Goal: Task Accomplishment & Management: Use online tool/utility

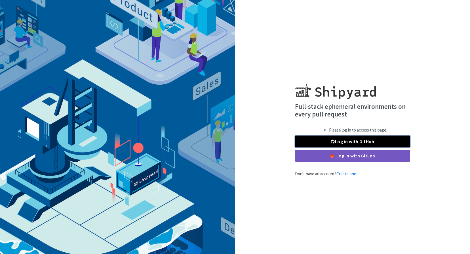
click at [374, 140] on link "Log in with GitHub" at bounding box center [352, 141] width 115 height 12
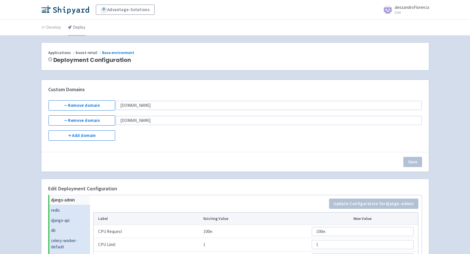
click at [76, 28] on link "Deploy" at bounding box center [77, 28] width 18 height 16
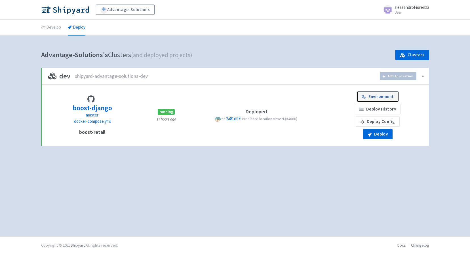
click at [374, 95] on link "Environment" at bounding box center [377, 96] width 41 height 10
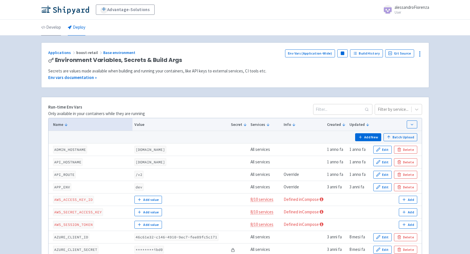
drag, startPoint x: 52, startPoint y: 30, endPoint x: 56, endPoint y: 31, distance: 5.1
click at [52, 30] on link "Develop" at bounding box center [51, 28] width 20 height 16
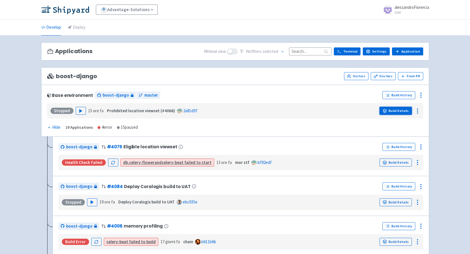
click at [403, 113] on link "Build Details" at bounding box center [396, 111] width 32 height 8
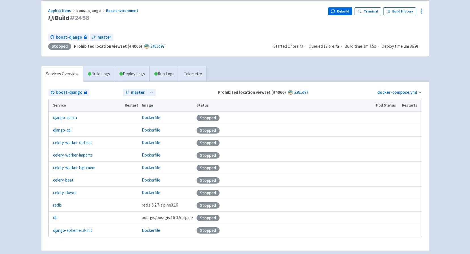
scroll to position [28, 0]
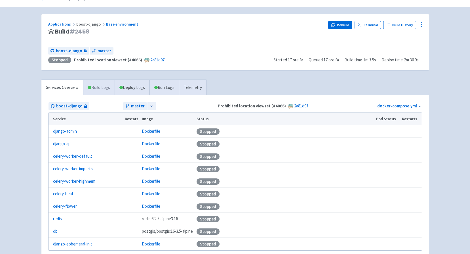
click at [99, 89] on link "Build Logs" at bounding box center [98, 88] width 31 height 16
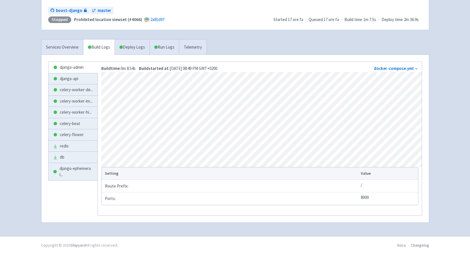
scroll to position [71, 0]
click at [417, 67] on icon at bounding box center [416, 69] width 4 height 4
click at [58, 47] on link "Services Overview" at bounding box center [62, 47] width 42 height 16
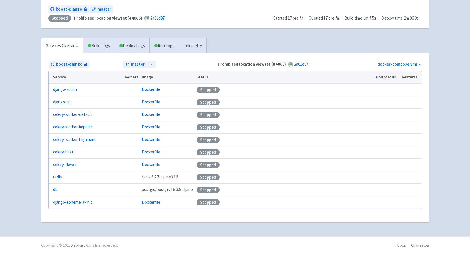
scroll to position [70, 0]
click at [151, 90] on link "Dockerfile" at bounding box center [151, 89] width 18 height 5
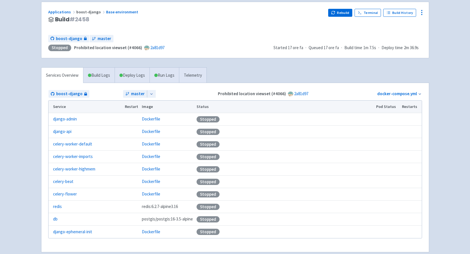
scroll to position [0, 0]
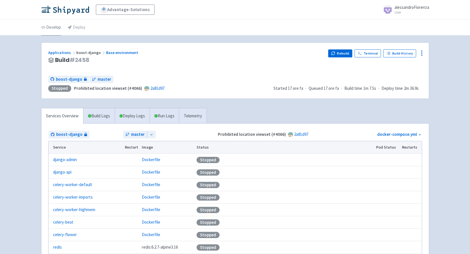
click at [50, 26] on link "Develop" at bounding box center [51, 28] width 20 height 16
click at [424, 52] on icon at bounding box center [421, 53] width 7 height 7
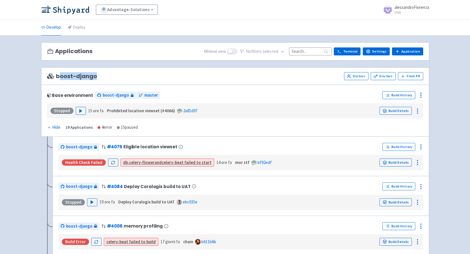
drag, startPoint x: 60, startPoint y: 77, endPoint x: 100, endPoint y: 79, distance: 39.2
click at [100, 79] on div "boost-django Visitors Env Vars From PR" at bounding box center [235, 76] width 376 height 8
drag, startPoint x: 100, startPoint y: 79, endPoint x: 197, endPoint y: 86, distance: 98.1
click at [197, 86] on div "Base environment boost-django master Build History Stopped Play 15 ore fa Prohi…" at bounding box center [235, 111] width 388 height 52
click at [383, 75] on link "Env Vars" at bounding box center [383, 76] width 25 height 8
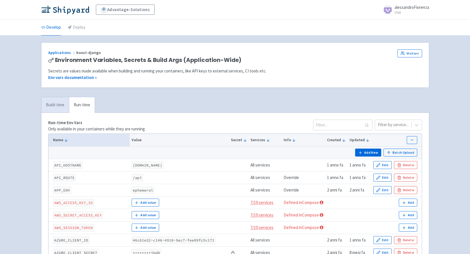
click at [60, 107] on link "Build-time" at bounding box center [55, 105] width 28 height 16
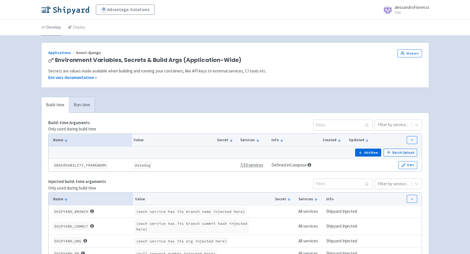
click at [52, 28] on link "Develop" at bounding box center [51, 28] width 20 height 16
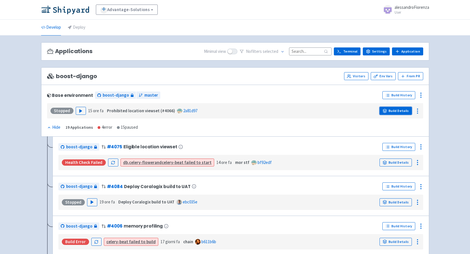
click at [396, 111] on link "Build Details" at bounding box center [396, 111] width 32 height 8
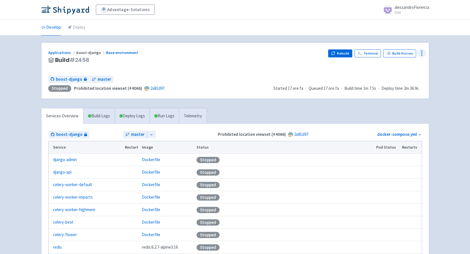
click at [423, 54] on icon at bounding box center [421, 53] width 7 height 7
click at [400, 66] on span "Configure" at bounding box center [401, 66] width 38 height 8
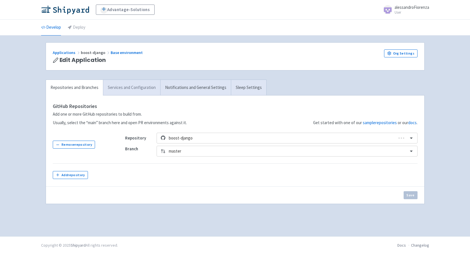
click at [123, 86] on link "Services and Configuration" at bounding box center [131, 88] width 57 height 16
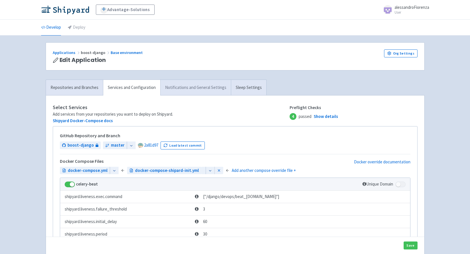
click at [183, 90] on link "Notifications and General Settings" at bounding box center [195, 88] width 71 height 16
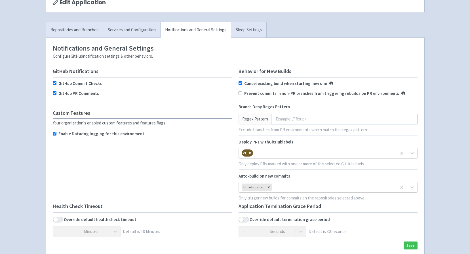
scroll to position [57, 0]
click at [241, 33] on link "Sleep Settings" at bounding box center [248, 31] width 35 height 16
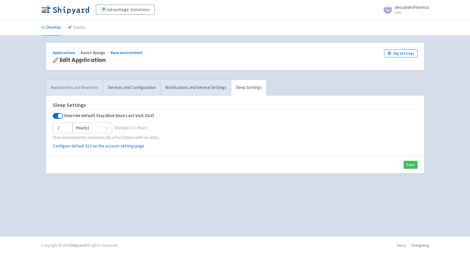
click at [81, 87] on link "Repositories and Branches" at bounding box center [74, 88] width 57 height 16
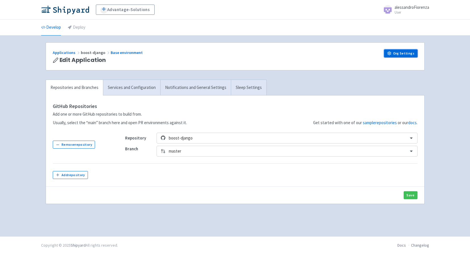
click at [398, 53] on link "Org Settings" at bounding box center [400, 53] width 33 height 8
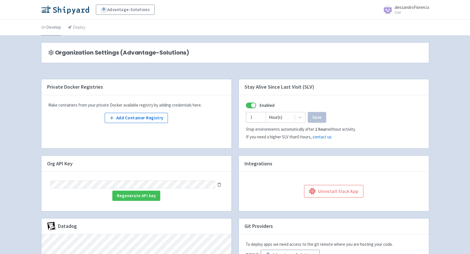
click at [49, 27] on link "Develop" at bounding box center [51, 28] width 20 height 16
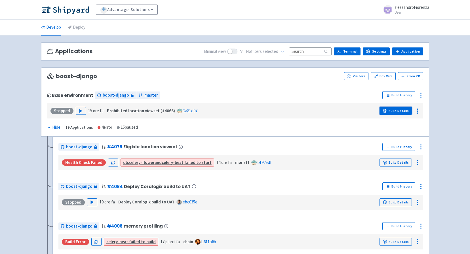
click at [403, 114] on link "Build Details" at bounding box center [396, 111] width 32 height 8
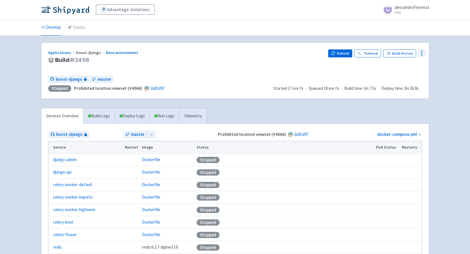
click at [419, 55] on icon at bounding box center [421, 53] width 7 height 7
click at [349, 115] on div "Services Overview Build Logs Deploy Logs Run Logs Telemetry boost-django master…" at bounding box center [235, 203] width 395 height 191
click at [93, 113] on link "Build Logs" at bounding box center [98, 116] width 31 height 16
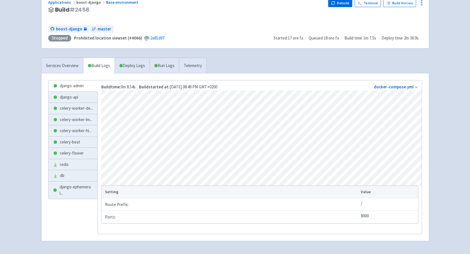
scroll to position [57, 0]
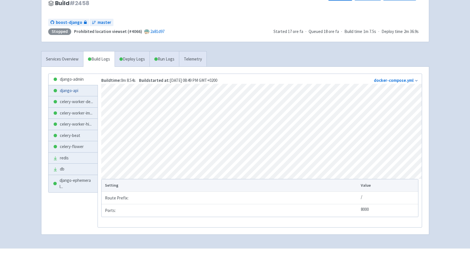
click at [64, 91] on link "django-api" at bounding box center [73, 90] width 49 height 11
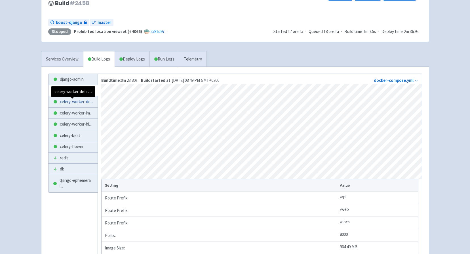
click at [68, 105] on span "celery-worker-de ..." at bounding box center [76, 101] width 33 height 7
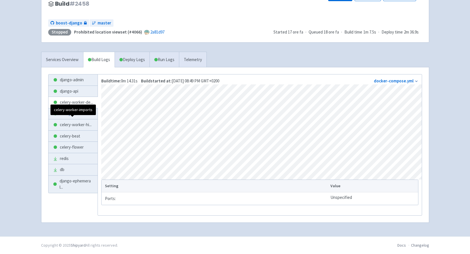
click at [62, 117] on span "celery-worker-im ..." at bounding box center [76, 113] width 33 height 7
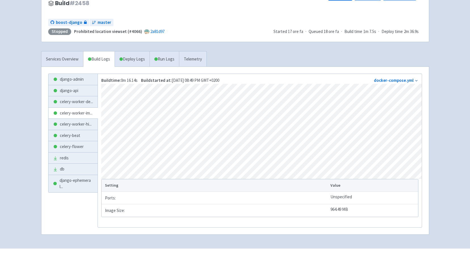
scroll to position [28, 0]
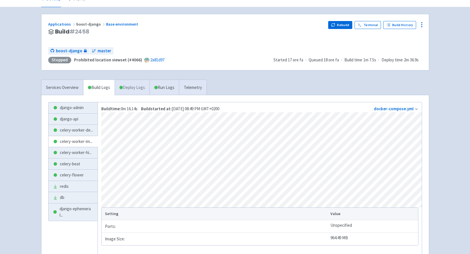
click at [136, 91] on link "Deploy Logs" at bounding box center [132, 88] width 35 height 16
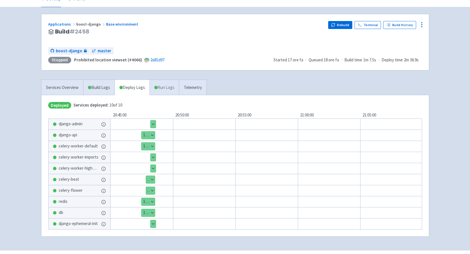
click at [165, 90] on link "Run Logs" at bounding box center [165, 88] width 30 height 16
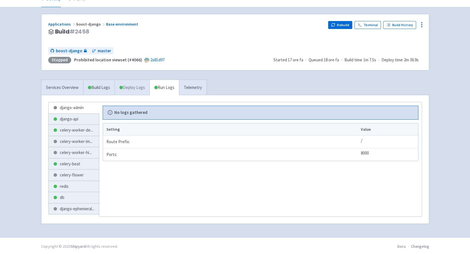
click at [131, 88] on link "Deploy Logs" at bounding box center [132, 88] width 35 height 16
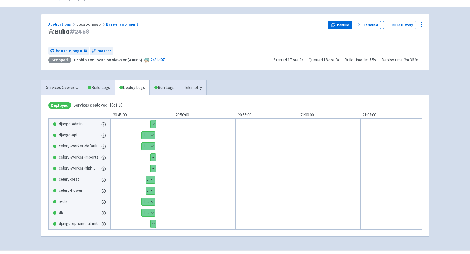
click at [154, 124] on button "Show details" at bounding box center [153, 123] width 5 height 7
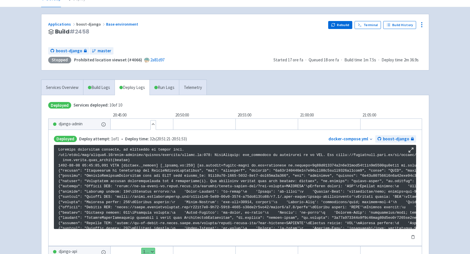
scroll to position [321, 0]
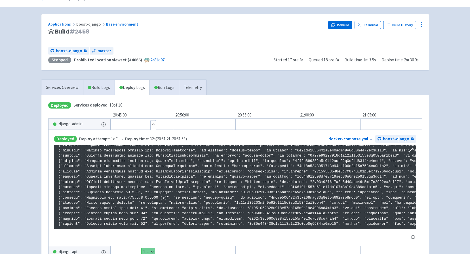
click at [154, 124] on button "Hide details" at bounding box center [153, 123] width 5 height 7
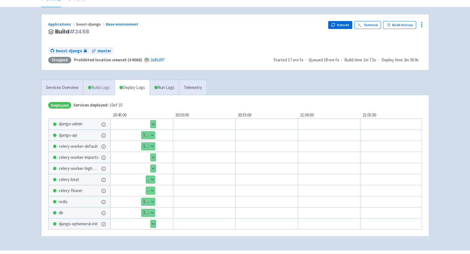
click at [101, 86] on link "Build Logs" at bounding box center [98, 88] width 31 height 16
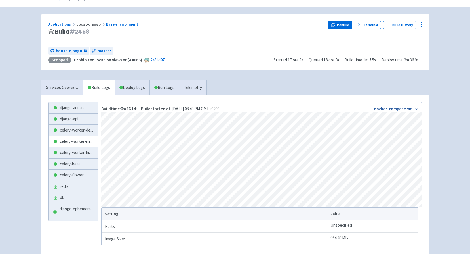
click at [384, 108] on link "docker-compose.yml" at bounding box center [394, 108] width 40 height 5
click at [442, 79] on div "Advantage-Solutions alessandroFiorenza User Profile Sign out Develop Deploy" at bounding box center [235, 124] width 470 height 305
click at [424, 50] on div "Applications boost-django Base environment Build # 2458 Rebuild Terminal Build …" at bounding box center [235, 42] width 388 height 56
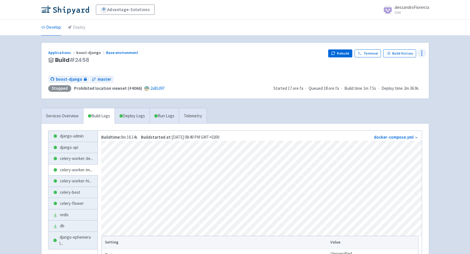
click at [423, 53] on icon at bounding box center [421, 53] width 7 height 7
click at [244, 63] on h3 "Build # 2458" at bounding box center [185, 60] width 275 height 7
click at [89, 53] on span "boost-django" at bounding box center [91, 52] width 30 height 5
click at [65, 53] on link "Applications" at bounding box center [62, 52] width 28 height 5
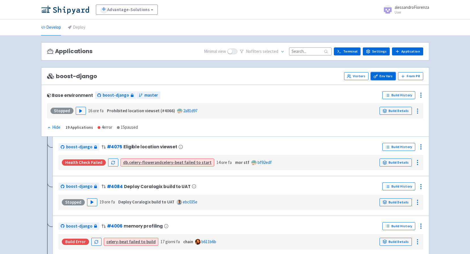
click at [388, 76] on link "Env Vars" at bounding box center [383, 76] width 25 height 8
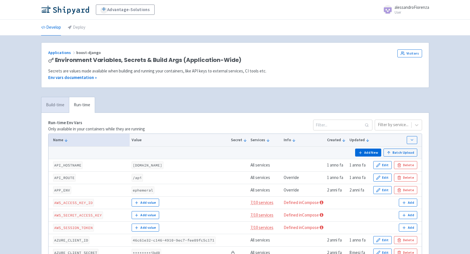
click at [59, 104] on link "Build-time" at bounding box center [55, 105] width 28 height 16
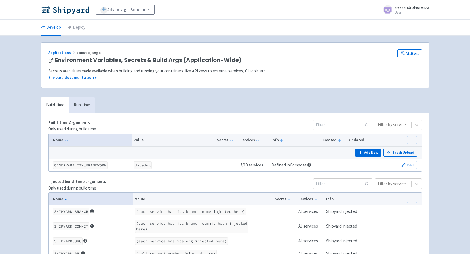
click at [227, 92] on div "Applications boost-django Environment Variables, Secrets & Build Args (Applicat…" at bounding box center [235, 164] width 388 height 244
drag, startPoint x: 227, startPoint y: 92, endPoint x: 192, endPoint y: 99, distance: 35.5
click at [192, 99] on div "Build-time Run-time Build-time Arguments Only used during build time Filter by …" at bounding box center [235, 191] width 395 height 189
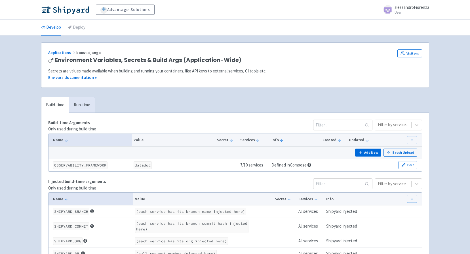
click at [190, 99] on div "Build-time Run-time Build-time Arguments Only used during build time Filter by …" at bounding box center [235, 191] width 395 height 189
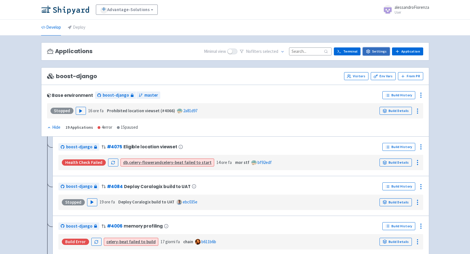
click at [380, 51] on link "Settings" at bounding box center [376, 51] width 27 height 8
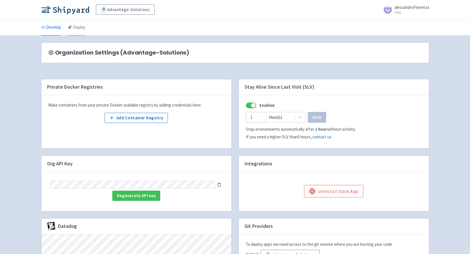
click at [82, 26] on link "Deploy" at bounding box center [77, 28] width 18 height 16
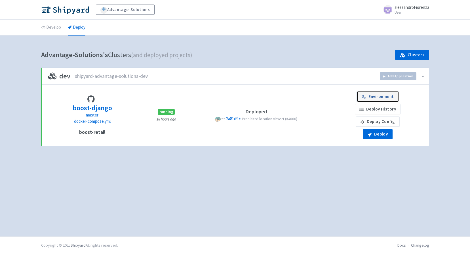
click at [391, 98] on link "Environment" at bounding box center [377, 96] width 41 height 10
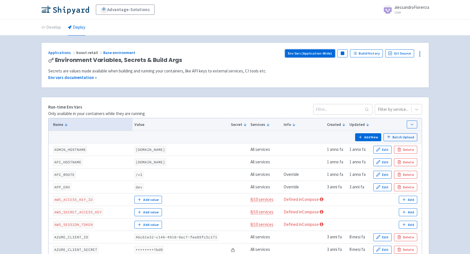
click at [319, 55] on link "Env Vars (Application-Wide)" at bounding box center [310, 53] width 50 height 8
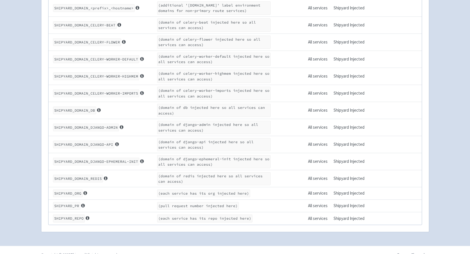
scroll to position [641, 0]
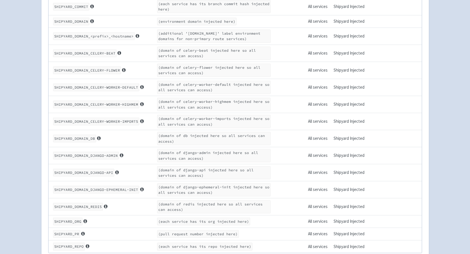
drag, startPoint x: 178, startPoint y: 123, endPoint x: 184, endPoint y: 114, distance: 10.3
click at [184, 114] on tbody "SHIPYARD_BRANCH (each service has its branch name injected here) All services S…" at bounding box center [235, 119] width 373 height 267
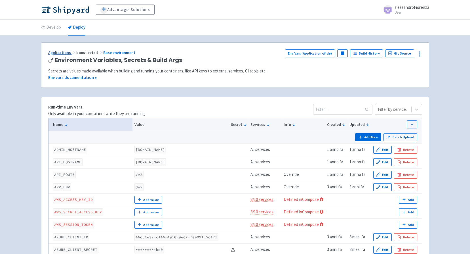
click at [61, 51] on link "Applications" at bounding box center [62, 52] width 28 height 5
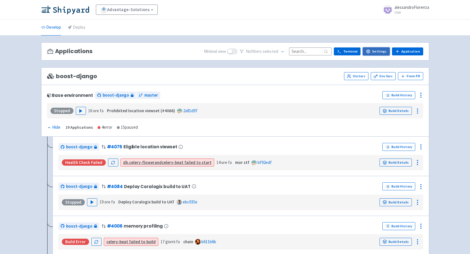
click at [385, 52] on link "Settings" at bounding box center [376, 51] width 27 height 8
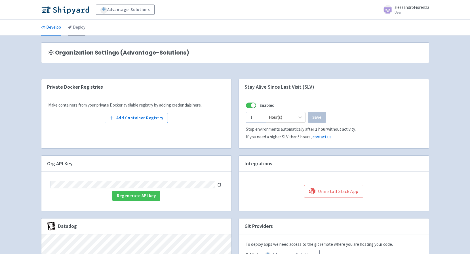
click at [77, 29] on link "Deploy" at bounding box center [77, 28] width 18 height 16
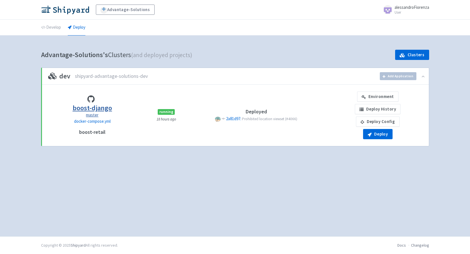
click at [93, 109] on h3 "boost-django" at bounding box center [92, 107] width 39 height 7
click at [85, 54] on b "Advantage-Solutions's" at bounding box center [74, 54] width 67 height 9
click at [374, 118] on link "Deploy Config" at bounding box center [378, 121] width 44 height 10
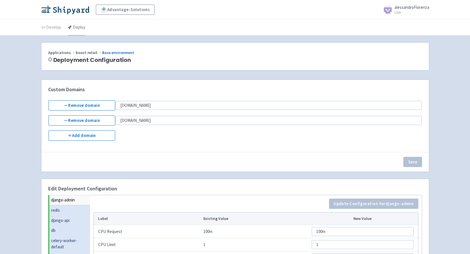
click at [73, 29] on link "Deploy" at bounding box center [77, 28] width 18 height 16
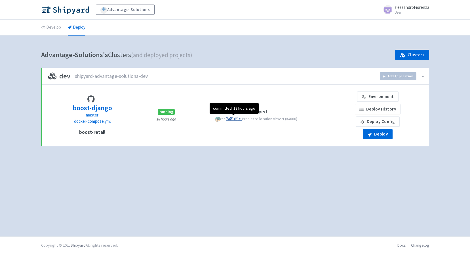
click at [232, 119] on span "2a81d97:" at bounding box center [233, 118] width 15 height 5
click at [73, 10] on img at bounding box center [65, 9] width 48 height 9
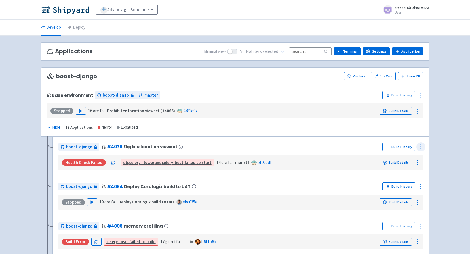
click at [420, 147] on icon at bounding box center [421, 146] width 7 height 7
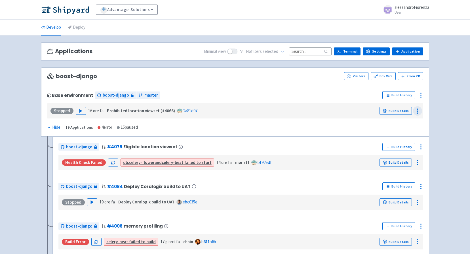
click at [416, 110] on icon at bounding box center [417, 111] width 7 height 7
click at [420, 94] on icon at bounding box center [421, 95] width 7 height 7
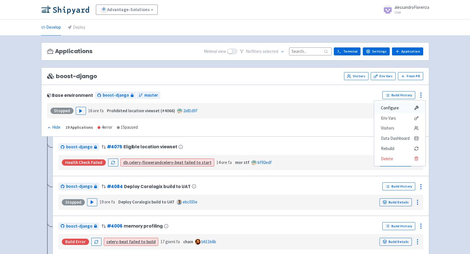
click at [398, 106] on span "Configure" at bounding box center [390, 108] width 18 height 8
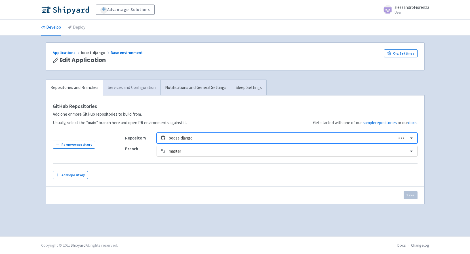
click at [126, 88] on link "Services and Configuration" at bounding box center [131, 88] width 57 height 16
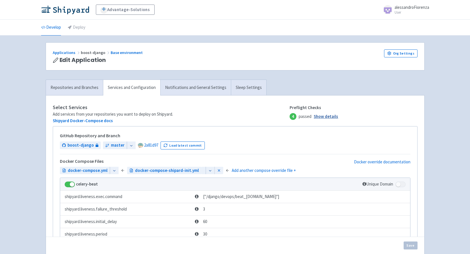
click at [327, 116] on link "Show details" at bounding box center [326, 116] width 24 height 7
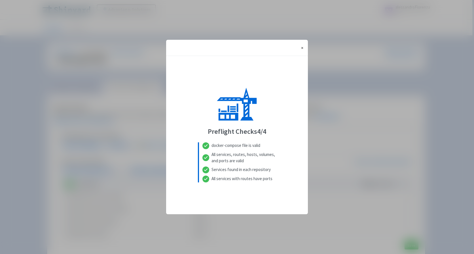
click at [301, 49] on span "×" at bounding box center [302, 48] width 2 height 6
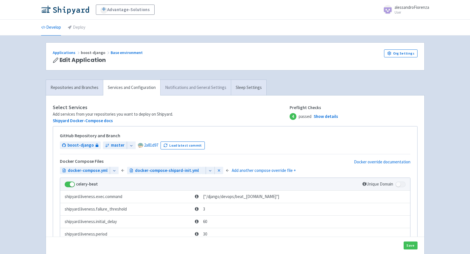
click at [205, 93] on link "Notifications and General Settings" at bounding box center [195, 88] width 71 height 16
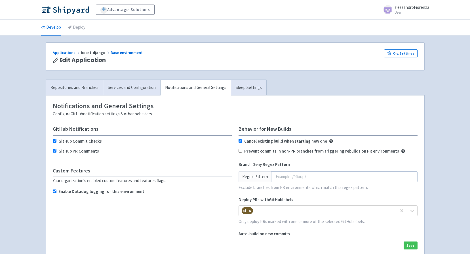
click at [71, 14] on div "Advantage-Solutions alessandroFiorenza User Profile Sign out" at bounding box center [235, 10] width 388 height 10
click at [71, 10] on img at bounding box center [65, 9] width 48 height 9
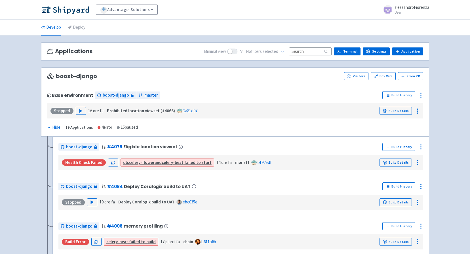
click at [312, 51] on input at bounding box center [310, 51] width 43 height 8
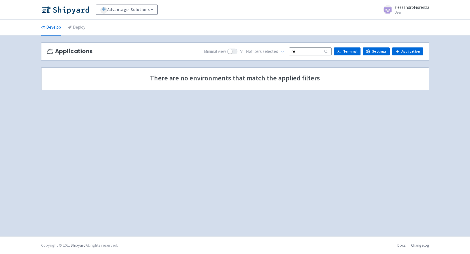
type input "r"
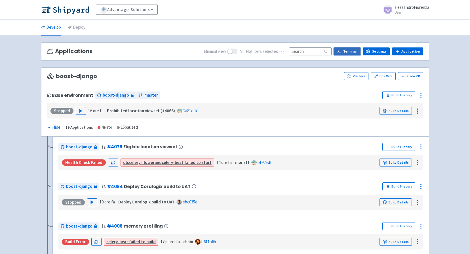
click at [355, 52] on link "Terminal" at bounding box center [347, 51] width 27 height 8
click at [421, 95] on circle at bounding box center [421, 95] width 1 height 1
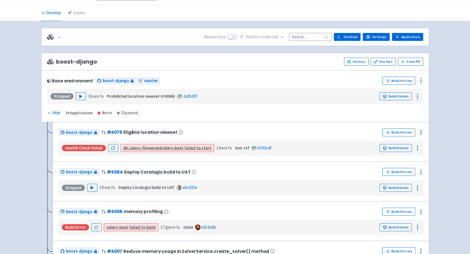
scroll to position [28, 0]
